Goal: Share content: Distribute website content to other platforms or users

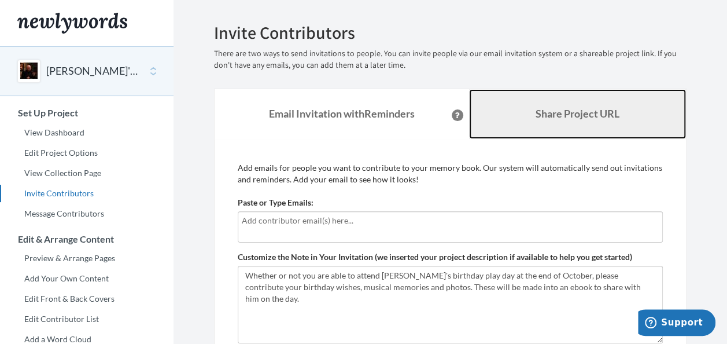
click at [561, 110] on b "Share Project URL" at bounding box center [578, 113] width 84 height 13
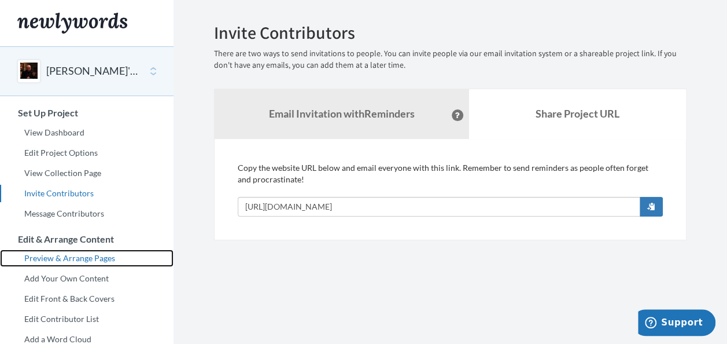
click at [110, 256] on link "Preview & Arrange Pages" at bounding box center [87, 257] width 174 height 17
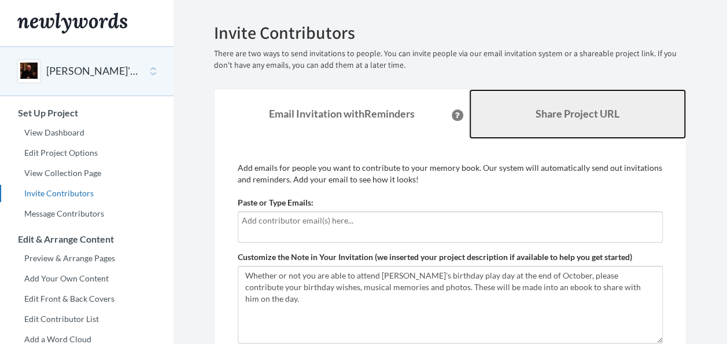
click at [568, 111] on b "Share Project URL" at bounding box center [578, 113] width 84 height 13
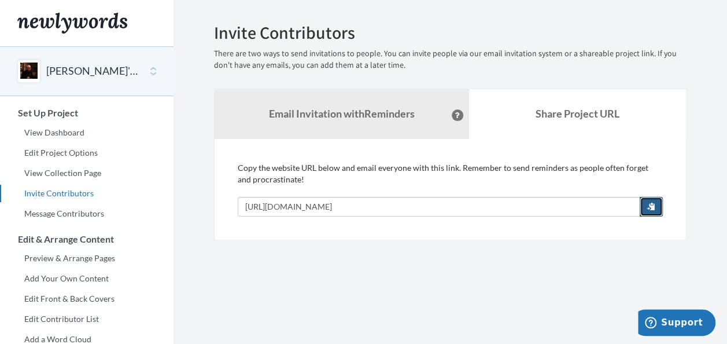
click at [647, 208] on button "button" at bounding box center [651, 207] width 23 height 20
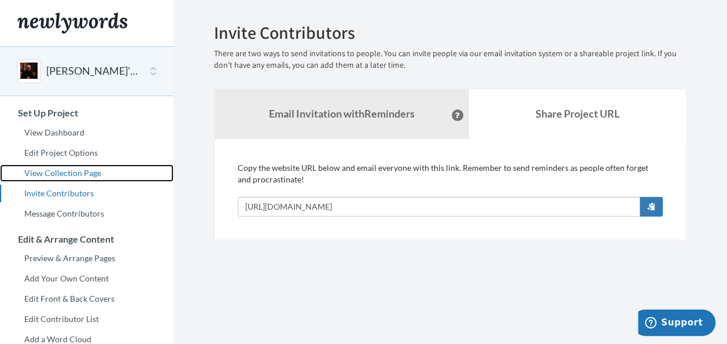
click at [60, 171] on link "View Collection Page" at bounding box center [87, 172] width 174 height 17
